Goal: Use online tool/utility: Utilize a website feature to perform a specific function

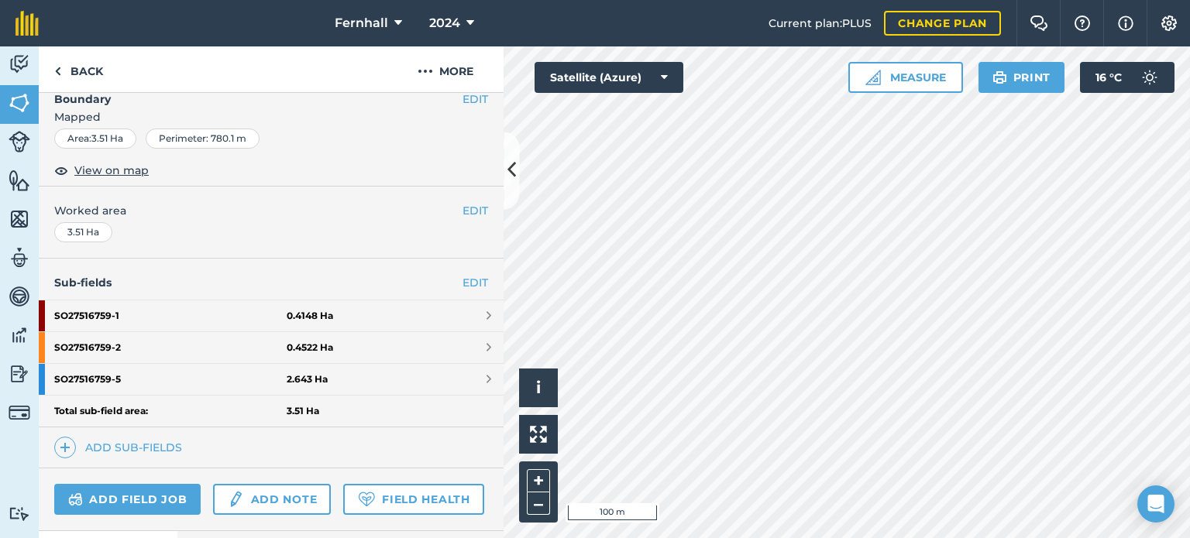
scroll to position [219, 0]
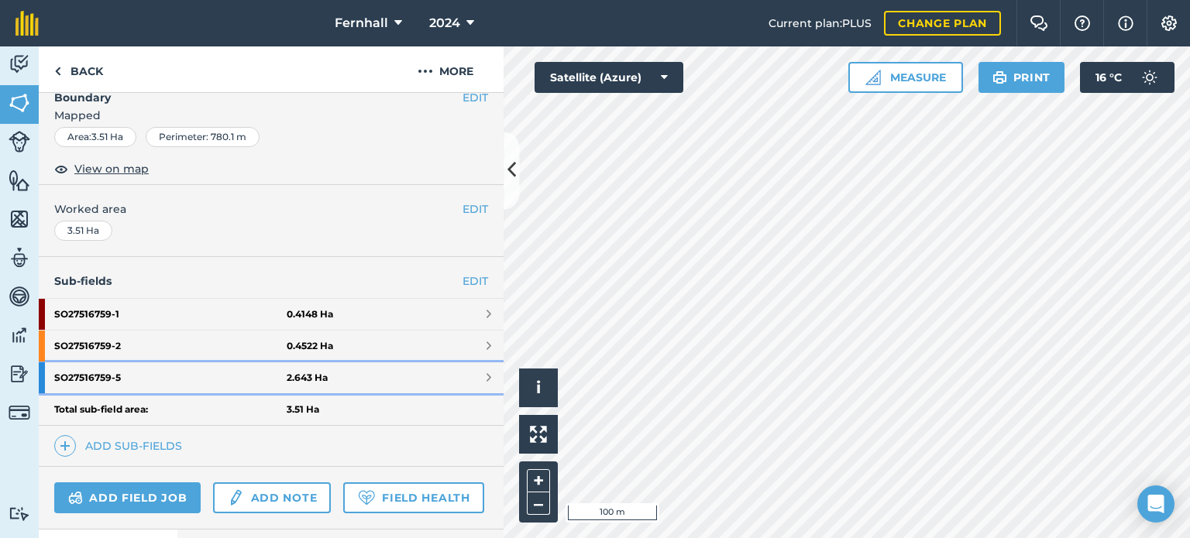
click at [310, 372] on strong "2.643 Ha" at bounding box center [307, 378] width 41 height 12
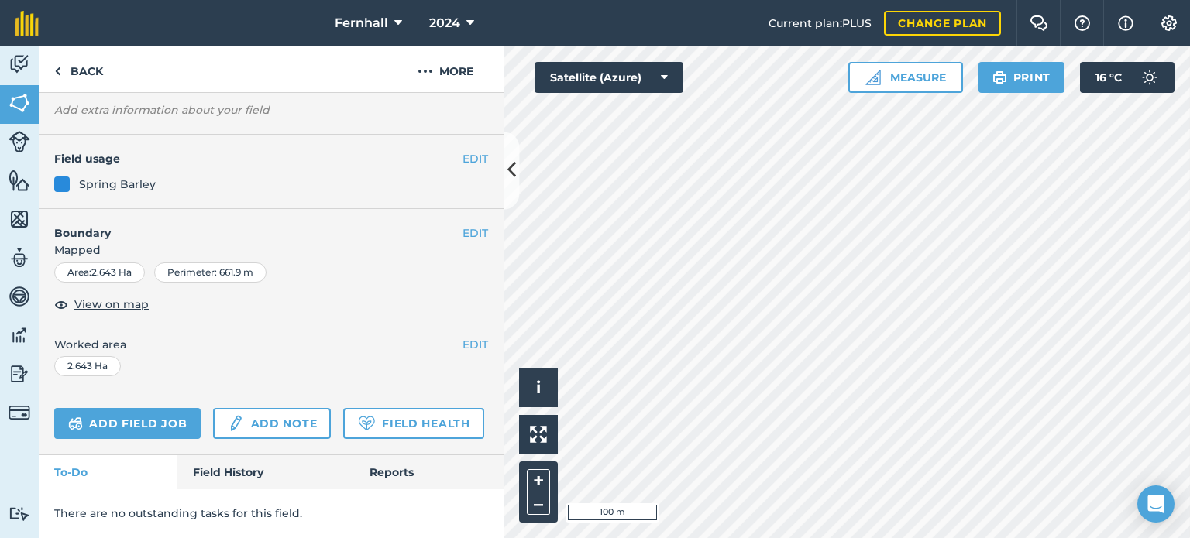
scroll to position [159, 0]
click at [310, 408] on link "Add note" at bounding box center [272, 423] width 118 height 31
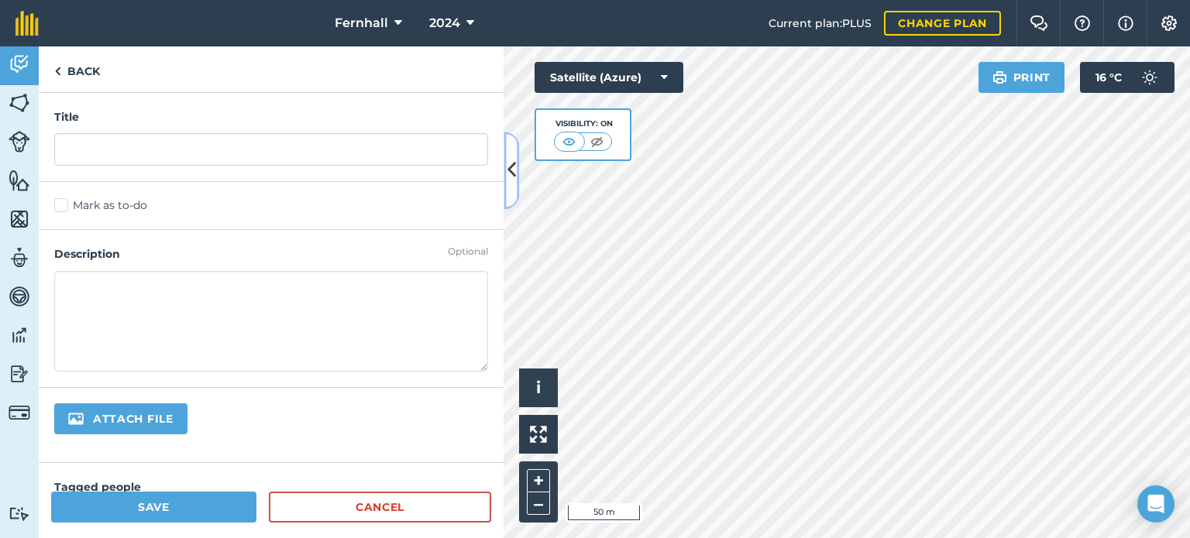
click at [514, 176] on icon at bounding box center [511, 170] width 9 height 27
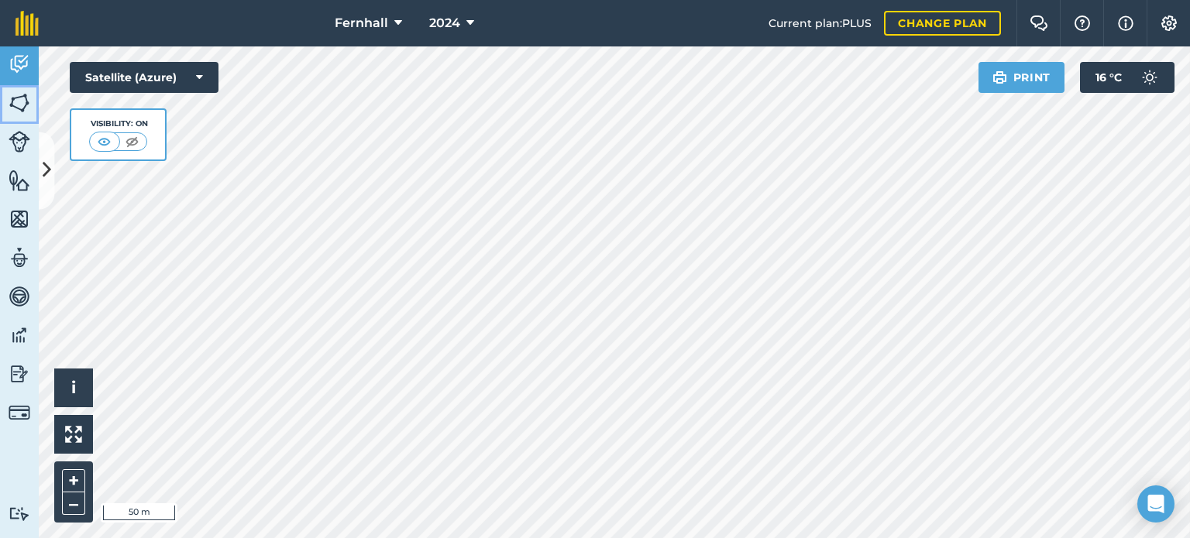
click at [16, 95] on img at bounding box center [20, 102] width 22 height 23
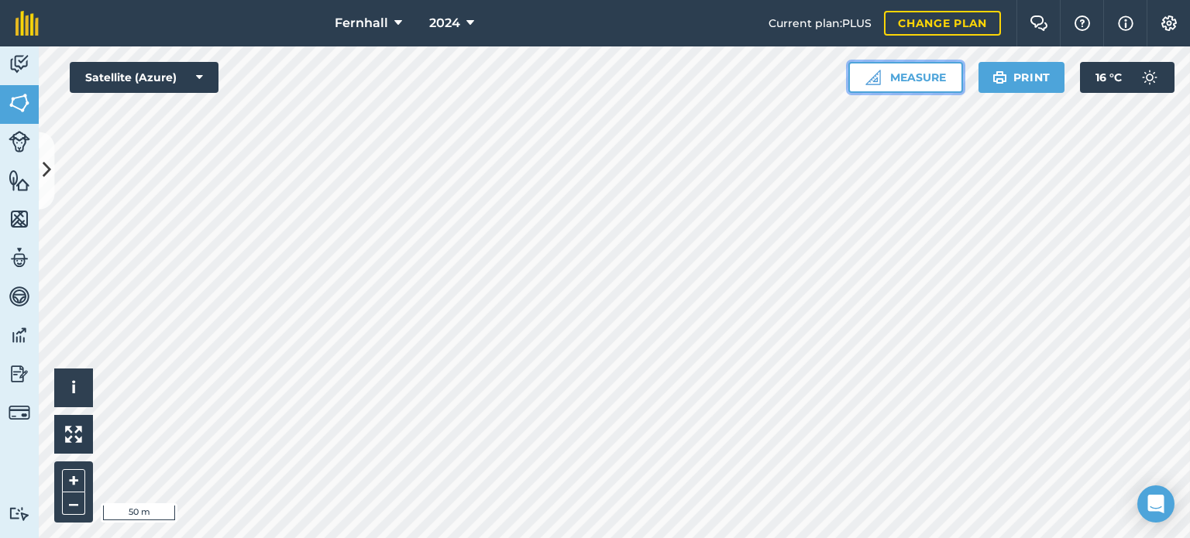
click at [910, 77] on button "Measure" at bounding box center [905, 77] width 115 height 31
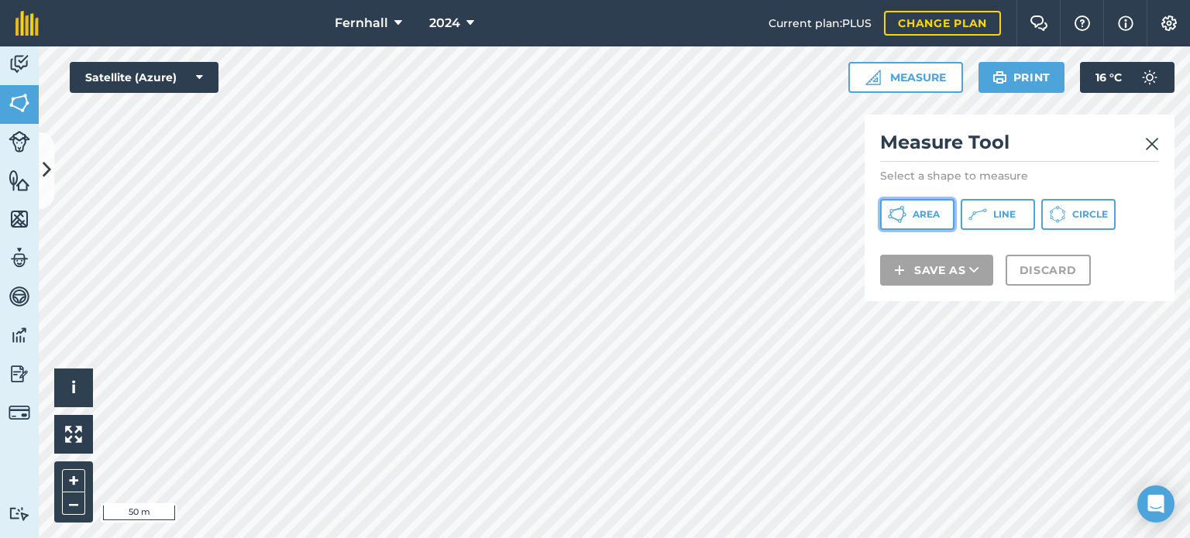
click at [924, 208] on span "Area" at bounding box center [926, 214] width 27 height 12
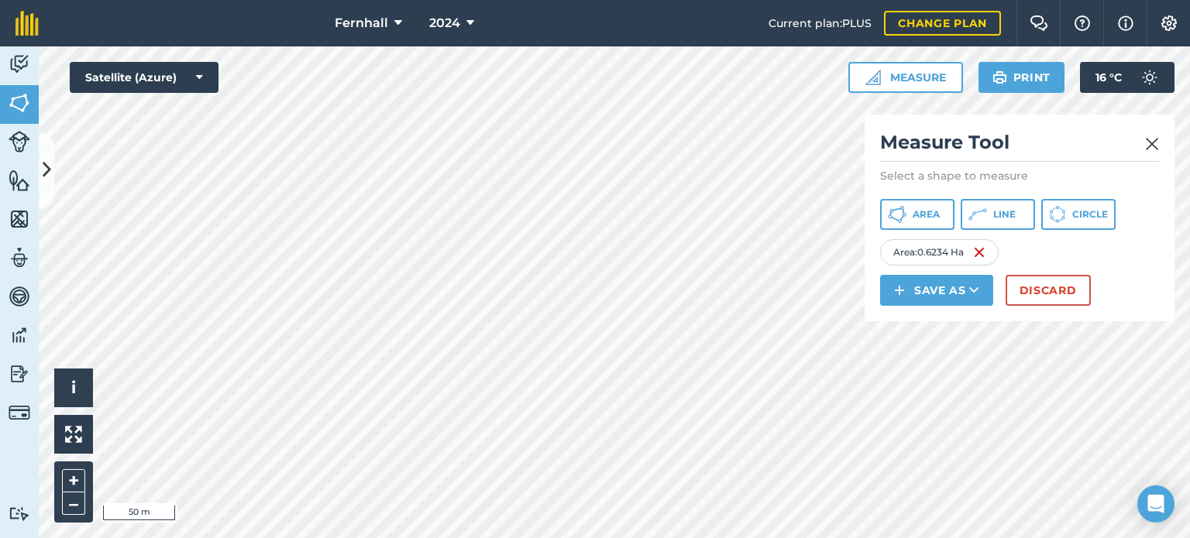
click at [1150, 146] on img at bounding box center [1152, 144] width 14 height 19
